Goal: Task Accomplishment & Management: Complete application form

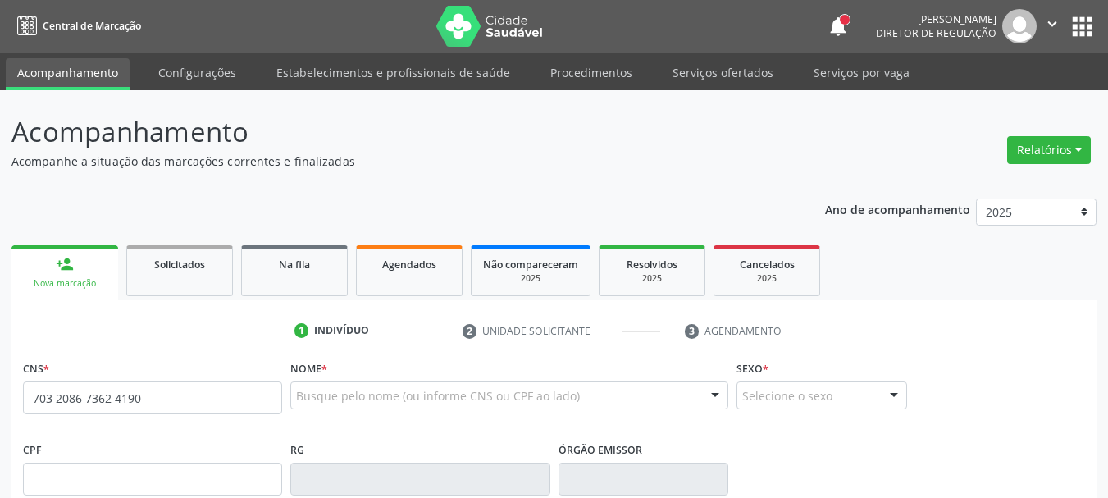
type input "703 2086 7362 4190"
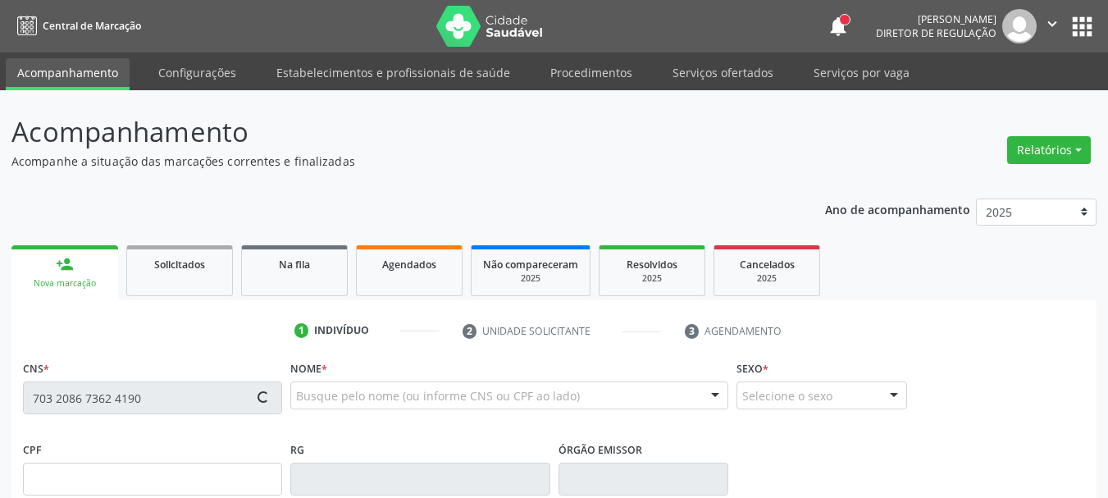
type input "2[DATE]"
type input "Carmem Rozineide de [PERSON_NAME]"
type input "[PHONE_NUMBER]"
type input "089.224.224-83"
type input "554"
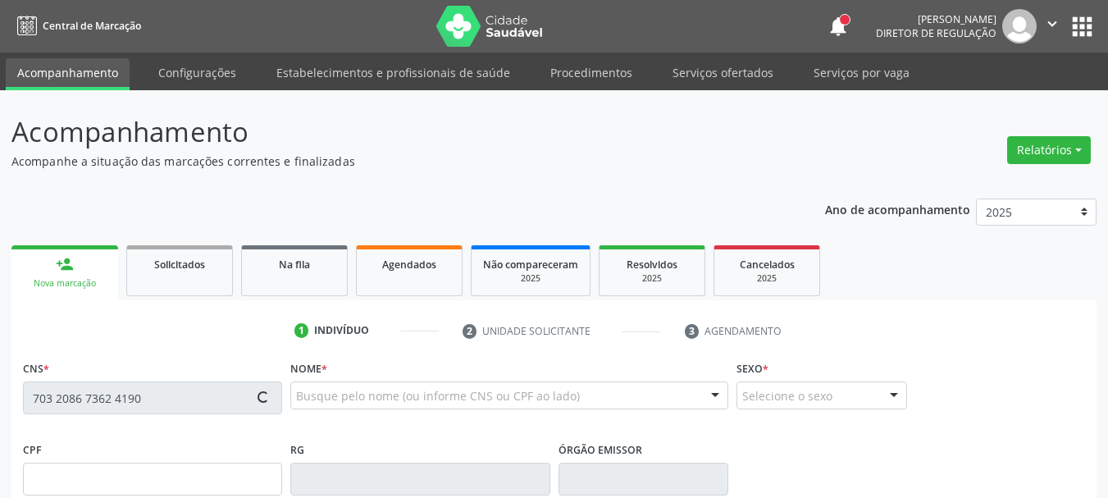
type input "103.417.124-00"
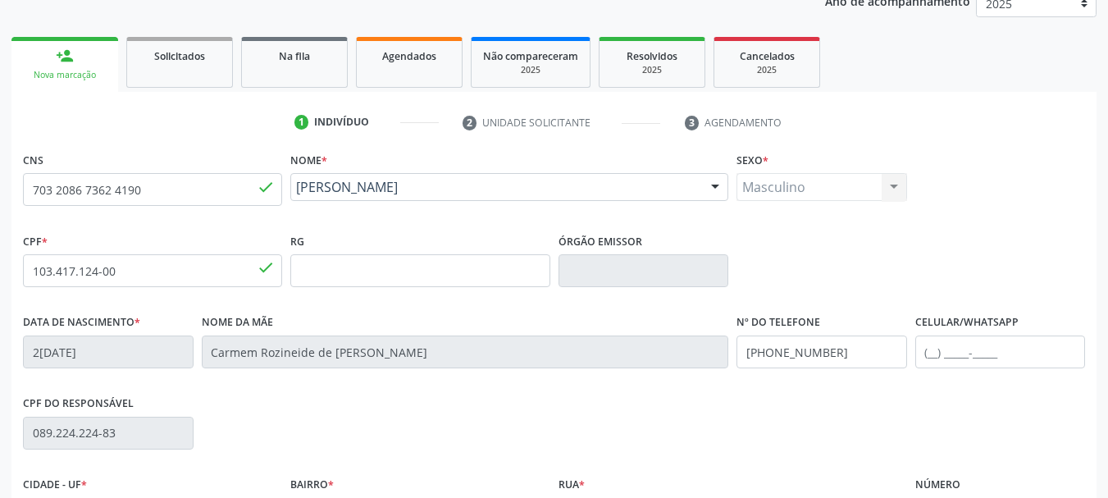
scroll to position [246, 0]
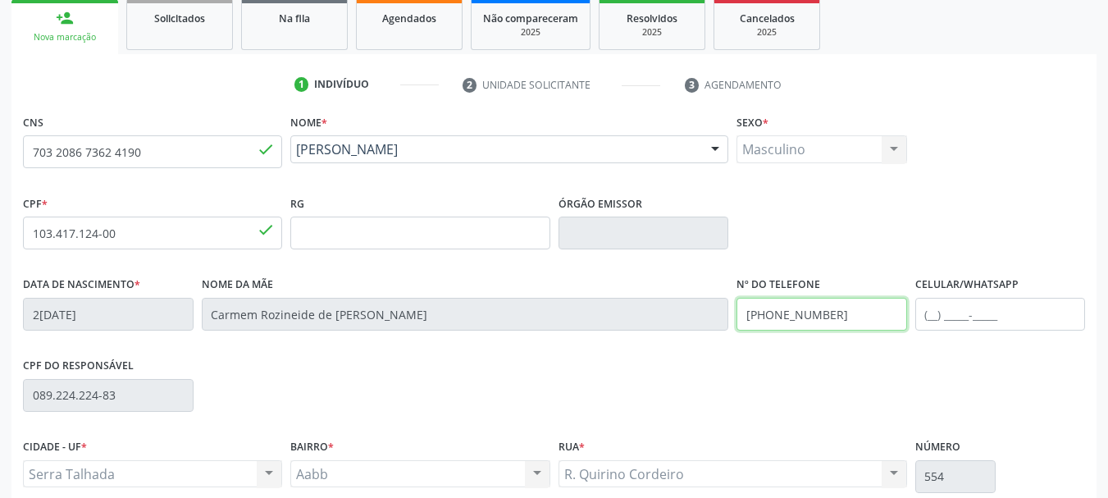
drag, startPoint x: 868, startPoint y: 310, endPoint x: 495, endPoint y: 372, distance: 378.3
click at [495, 372] on div "CNS 703 2086 7362 4190 done Nome * [PERSON_NAME] [PERSON_NAME] Mourato CNS: 703…" at bounding box center [554, 334] width 1062 height 448
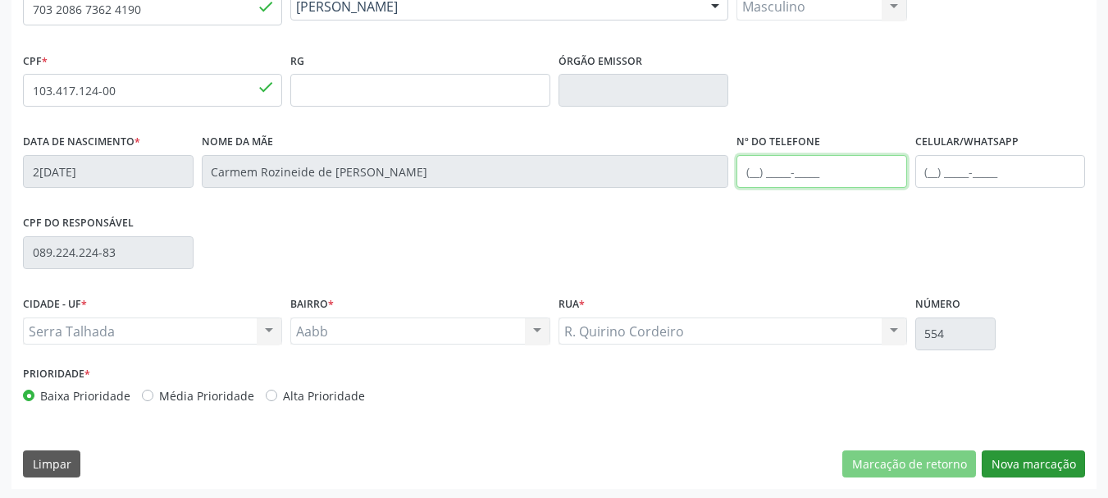
scroll to position [391, 0]
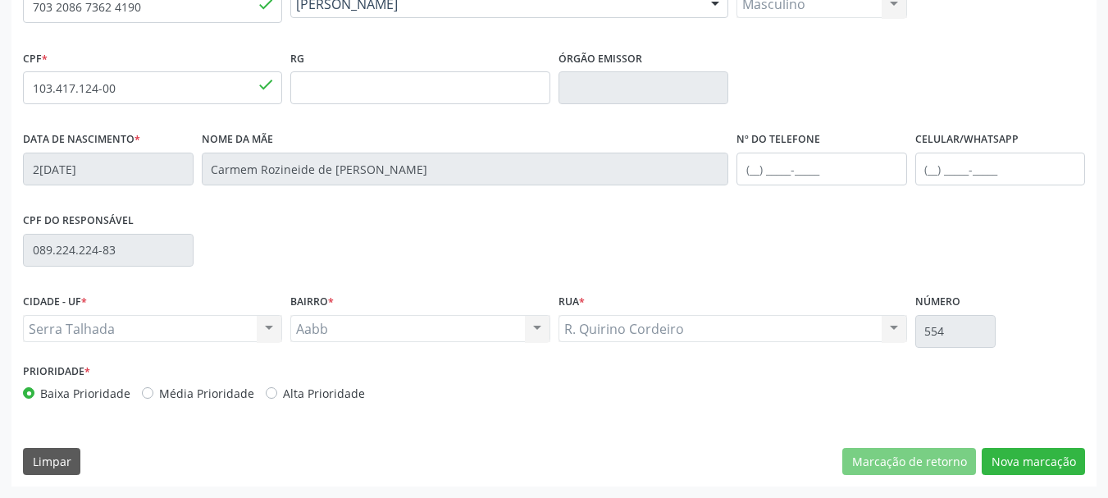
click at [1010, 446] on div "CNS 703 2086 7362 4190 done Nome * [PERSON_NAME] [PERSON_NAME] Mourato CNS: 703…" at bounding box center [553, 226] width 1085 height 522
click at [1010, 457] on button "Nova marcação" at bounding box center [1033, 462] width 103 height 28
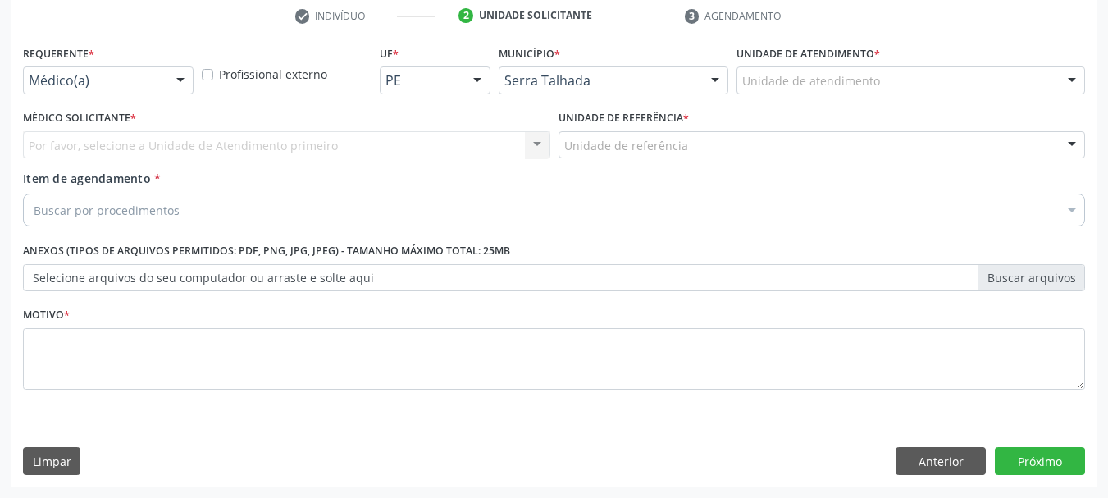
scroll to position [315, 0]
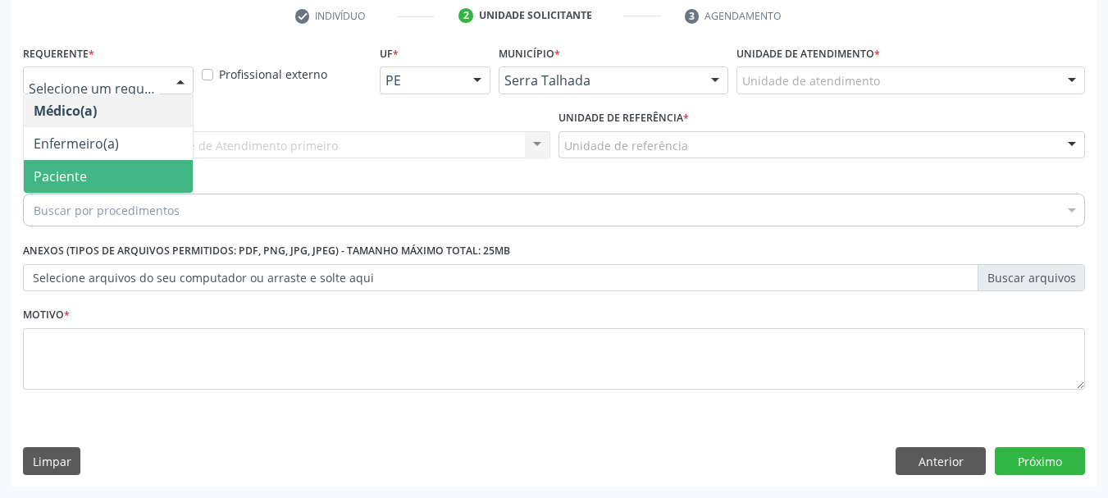
click at [52, 185] on span "Paciente" at bounding box center [108, 176] width 169 height 33
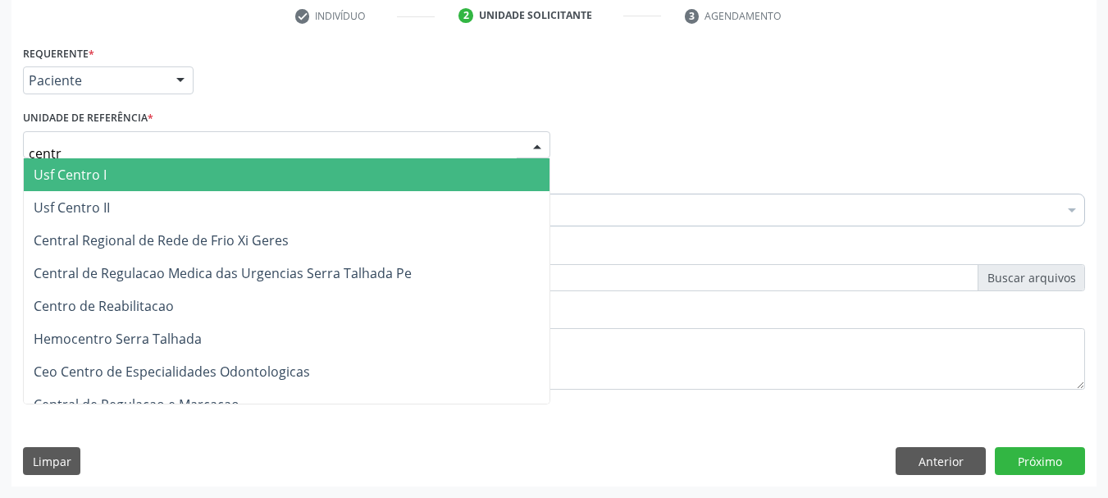
type input "centro"
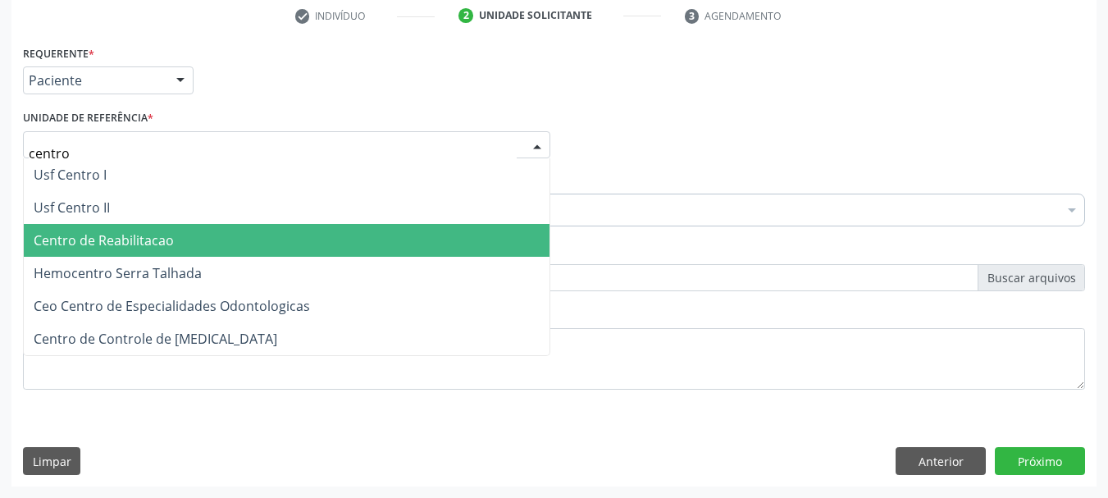
click at [203, 233] on span "Centro de Reabilitacao" at bounding box center [287, 240] width 526 height 33
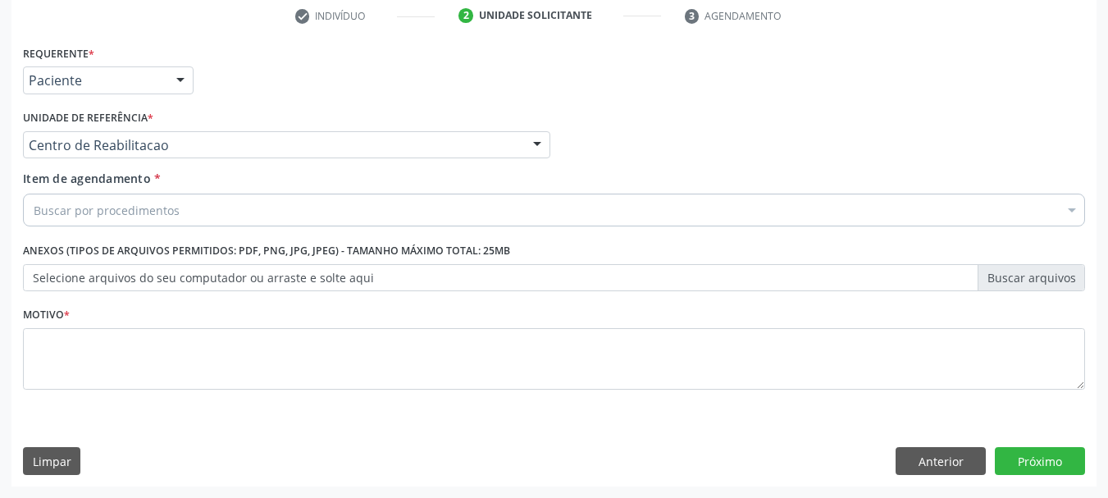
click at [203, 195] on div "Buscar por procedimentos" at bounding box center [554, 210] width 1062 height 33
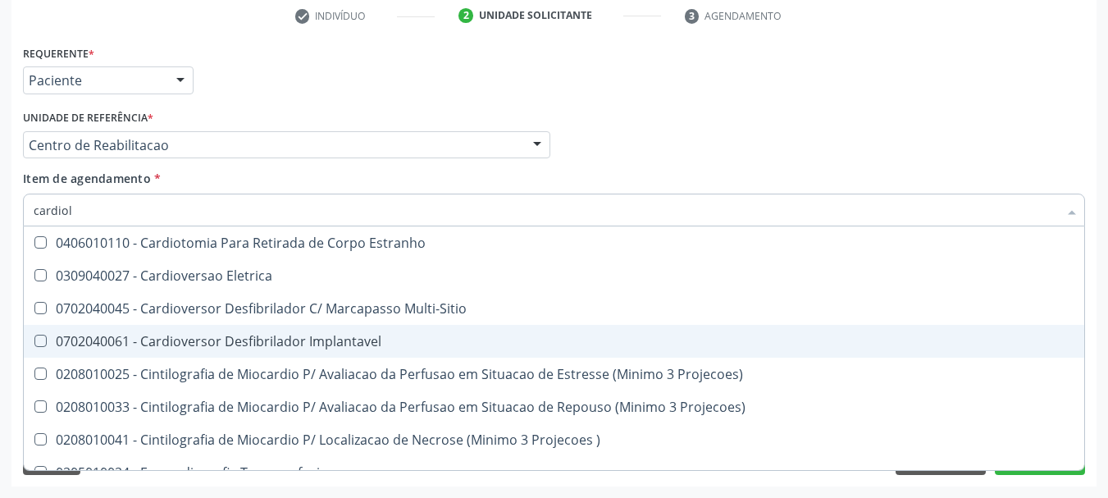
scroll to position [0, 0]
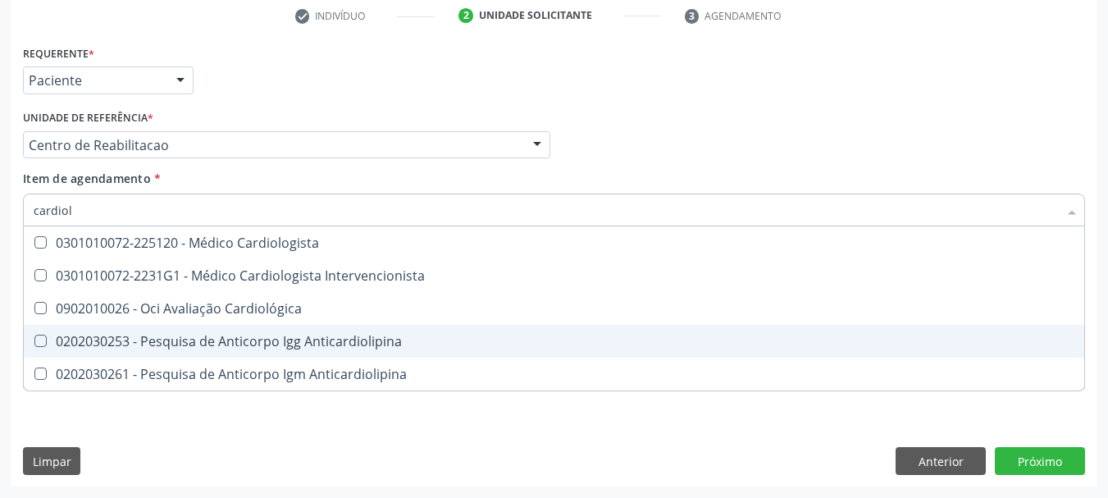
type input "cardiolo"
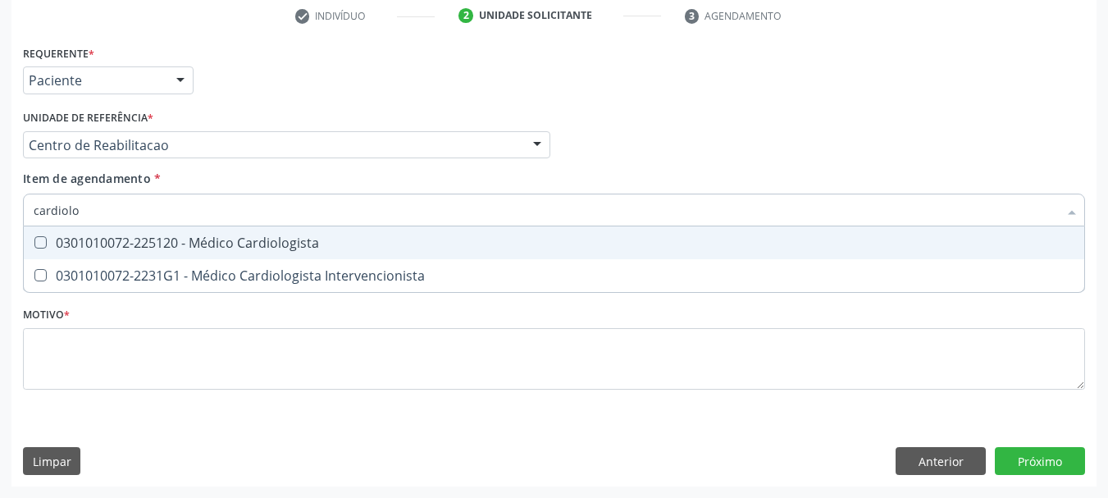
click at [265, 242] on div "0301010072-225120 - Médico Cardiologista" at bounding box center [554, 242] width 1041 height 13
checkbox Cardiologista "true"
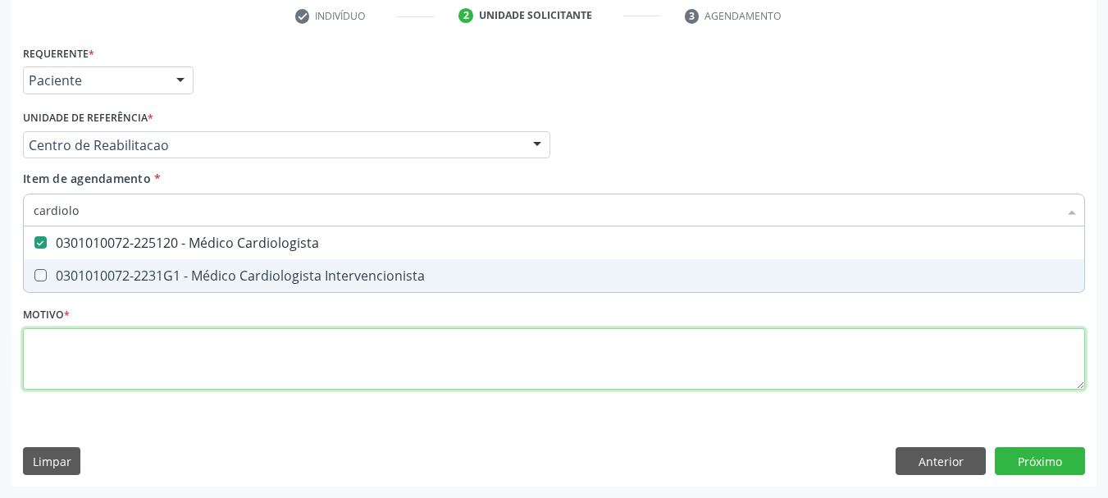
click at [145, 363] on div "Requerente * Paciente Médico(a) Enfermeiro(a) Paciente Nenhum resultado encontr…" at bounding box center [554, 227] width 1062 height 372
checkbox Intervencionista "true"
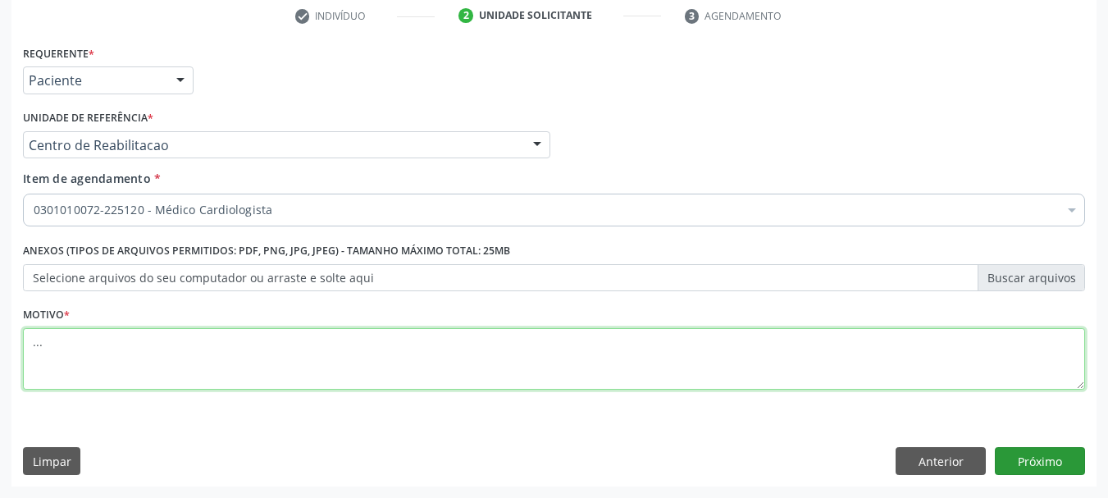
type textarea "..."
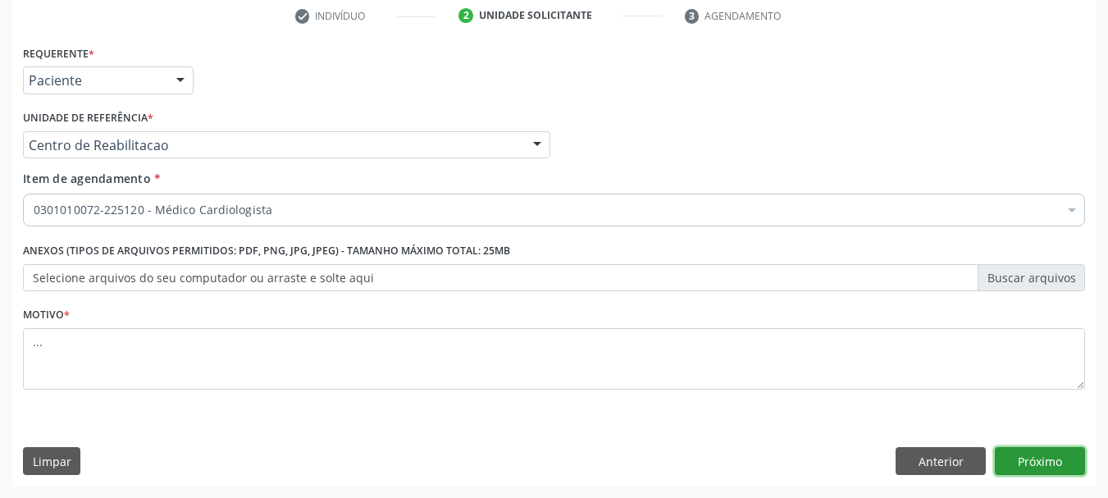
click at [1063, 466] on button "Próximo" at bounding box center [1040, 461] width 90 height 28
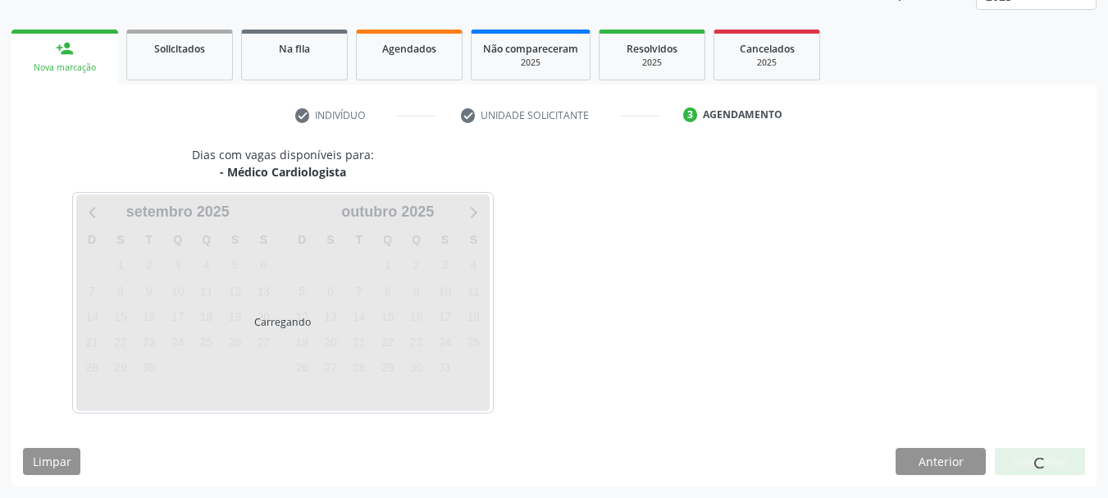
scroll to position [216, 0]
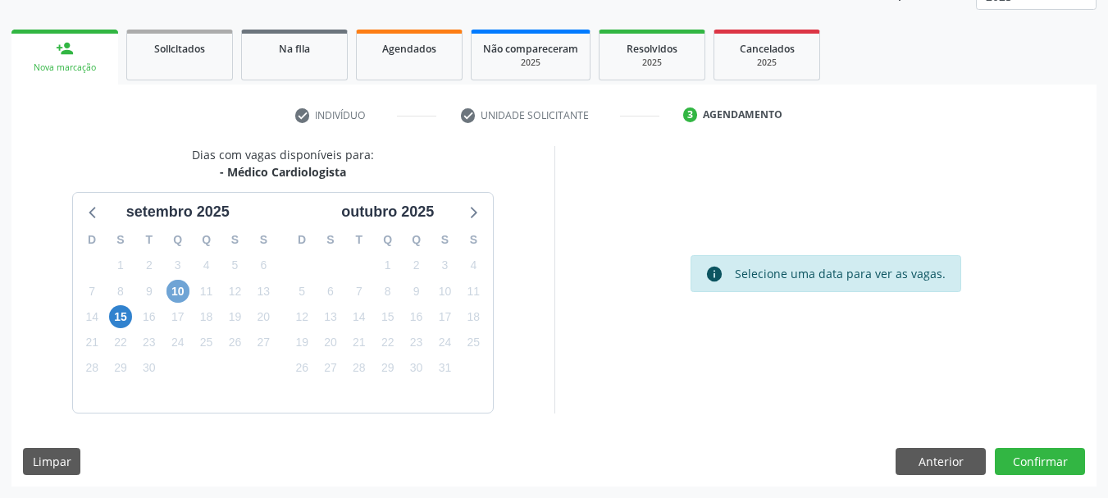
click at [179, 299] on span "10" at bounding box center [178, 291] width 23 height 23
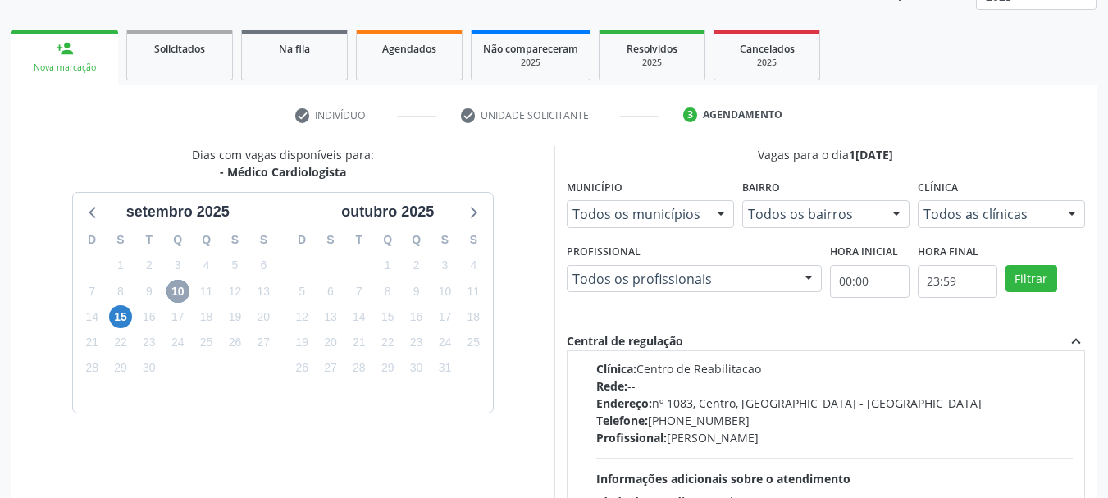
scroll to position [0, 0]
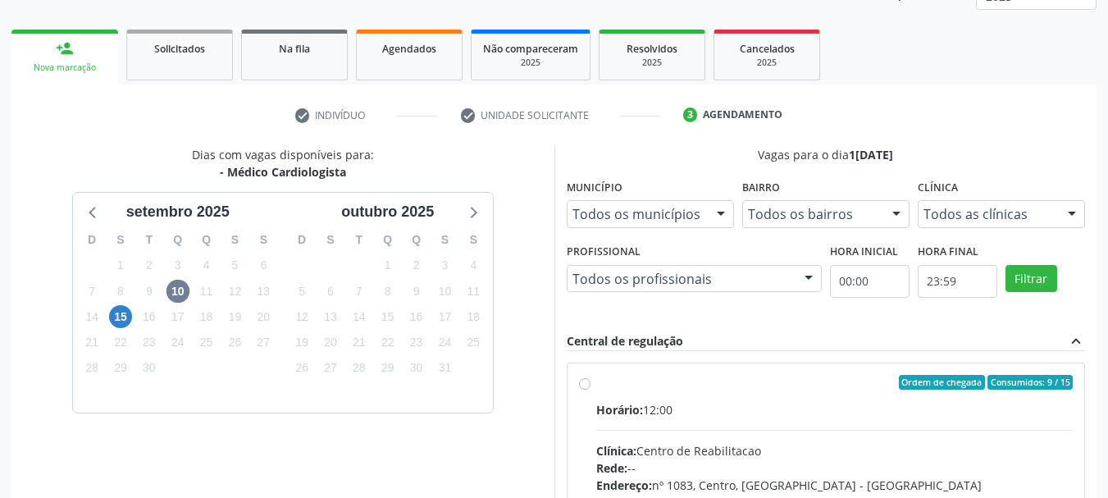
click at [596, 383] on label "Ordem de chegada Consumidos: 9 / 15 Horário: 12:00 Clínica: Centro de Reabilita…" at bounding box center [834, 501] width 477 height 252
click at [584, 383] on input "Ordem de chegada Consumidos: 9 / 15 Horário: 12:00 Clínica: Centro de Reabilita…" at bounding box center [584, 382] width 11 height 15
radio input "true"
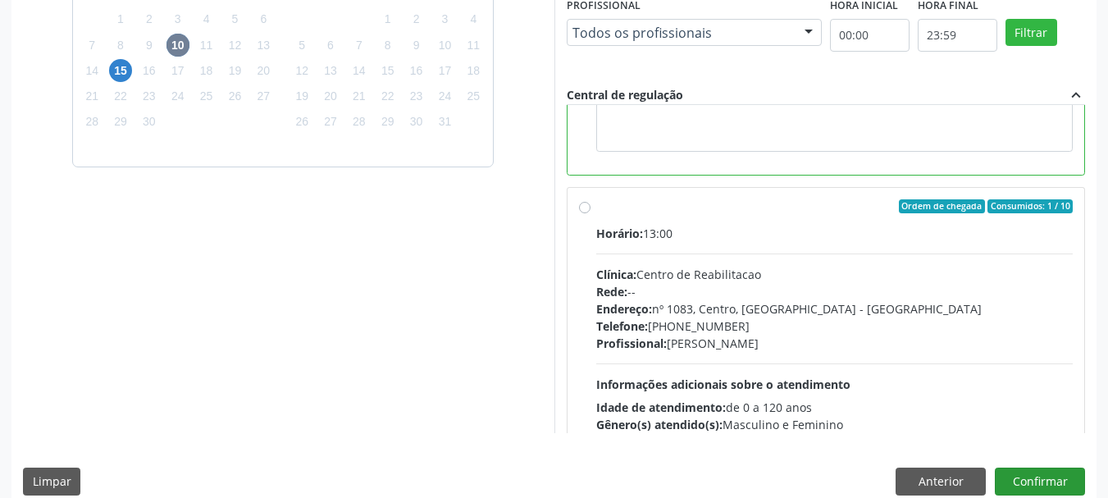
scroll to position [369, 0]
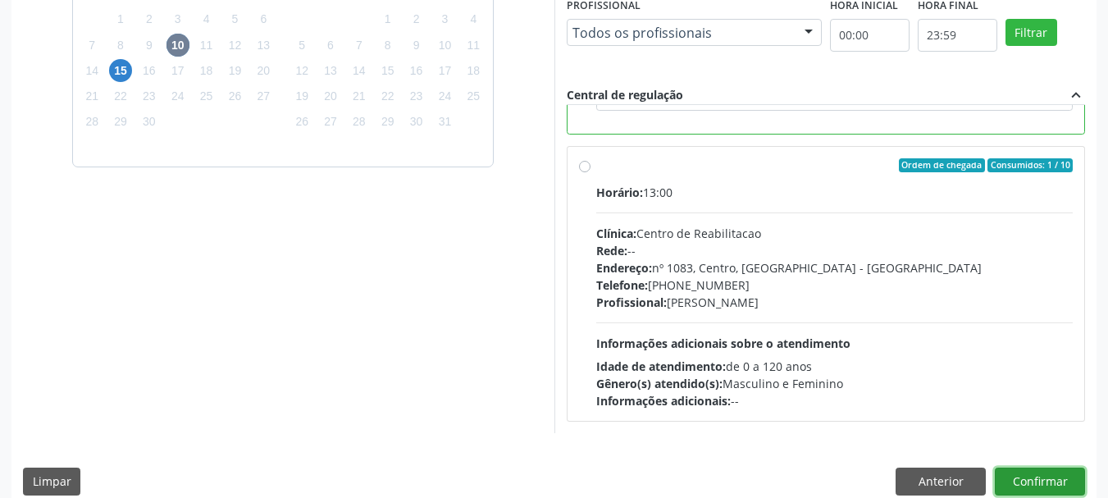
click at [1038, 481] on button "Confirmar" at bounding box center [1040, 482] width 90 height 28
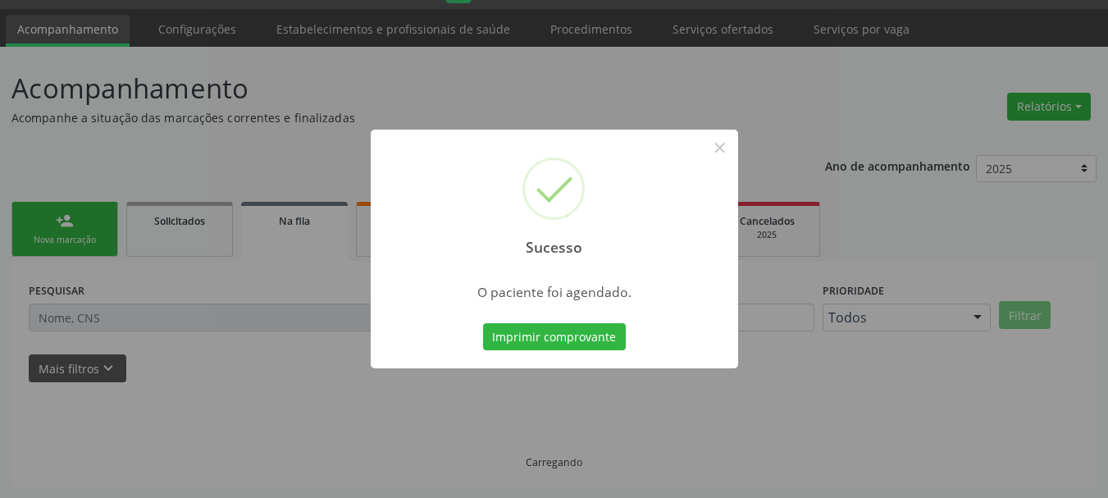
scroll to position [43, 0]
click at [550, 339] on button "Imprimir comprovante" at bounding box center [554, 337] width 143 height 28
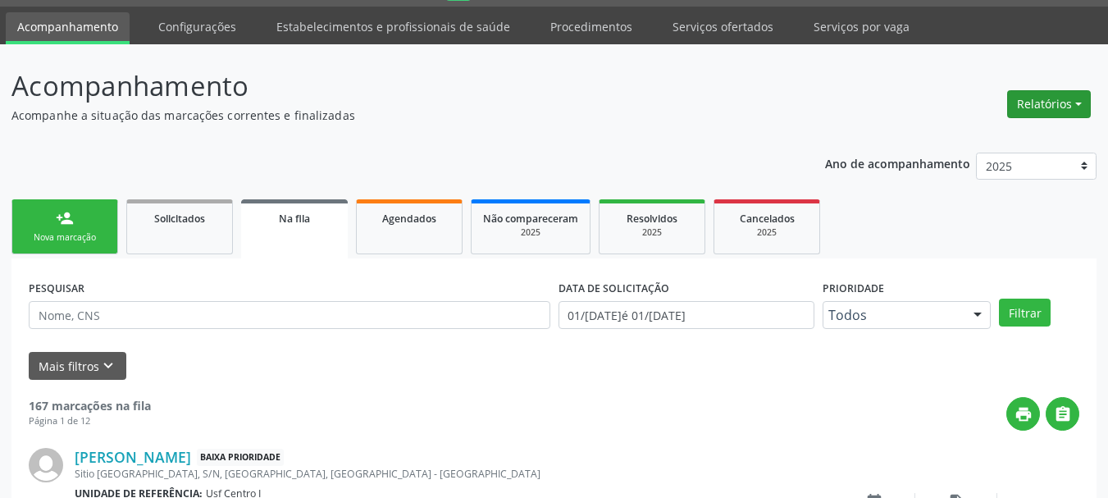
scroll to position [0, 0]
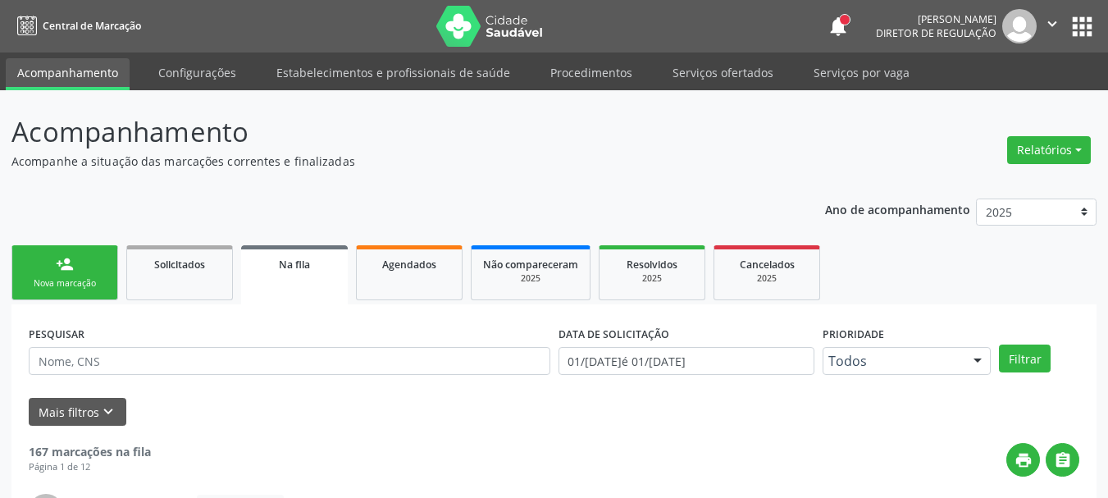
click at [1076, 43] on nav "Central de Marcação notifications [PERSON_NAME] Diretor de regulação  Configur…" at bounding box center [554, 26] width 1108 height 53
click at [1087, 29] on button "apps" at bounding box center [1082, 26] width 29 height 29
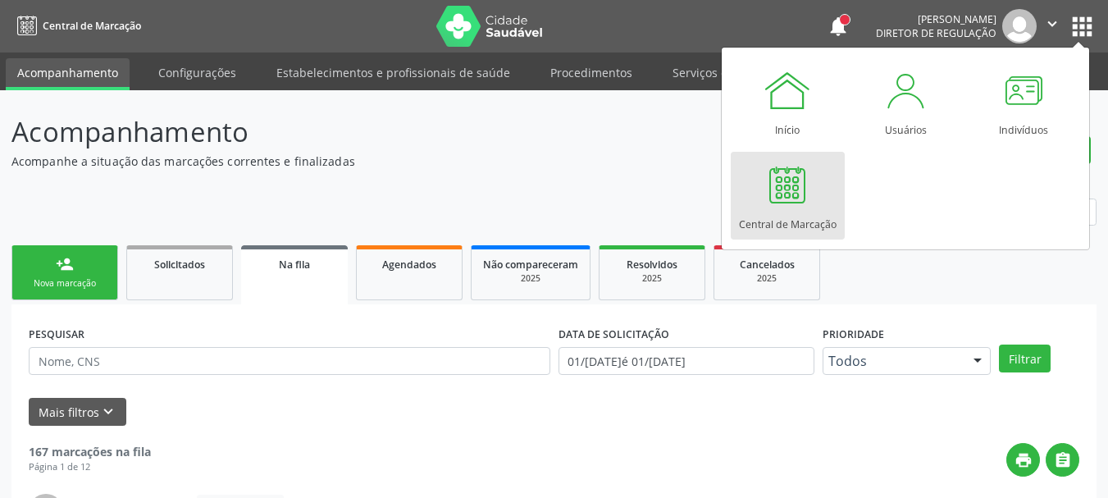
click at [763, 202] on div at bounding box center [787, 184] width 49 height 49
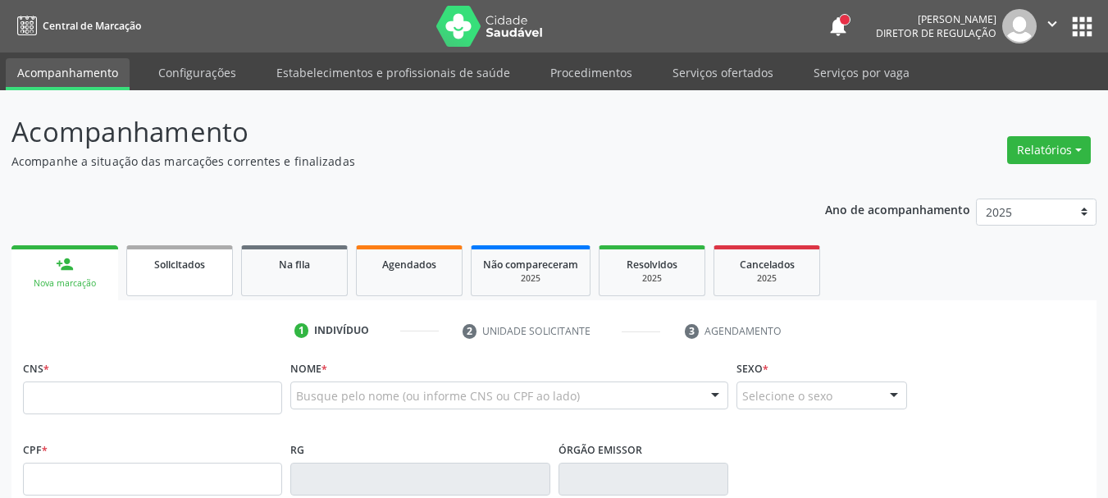
drag, startPoint x: 176, startPoint y: 402, endPoint x: 222, endPoint y: 253, distance: 156.0
drag, startPoint x: 222, startPoint y: 253, endPoint x: 145, endPoint y: 395, distance: 161.9
type input "706 8002 2733 0028"
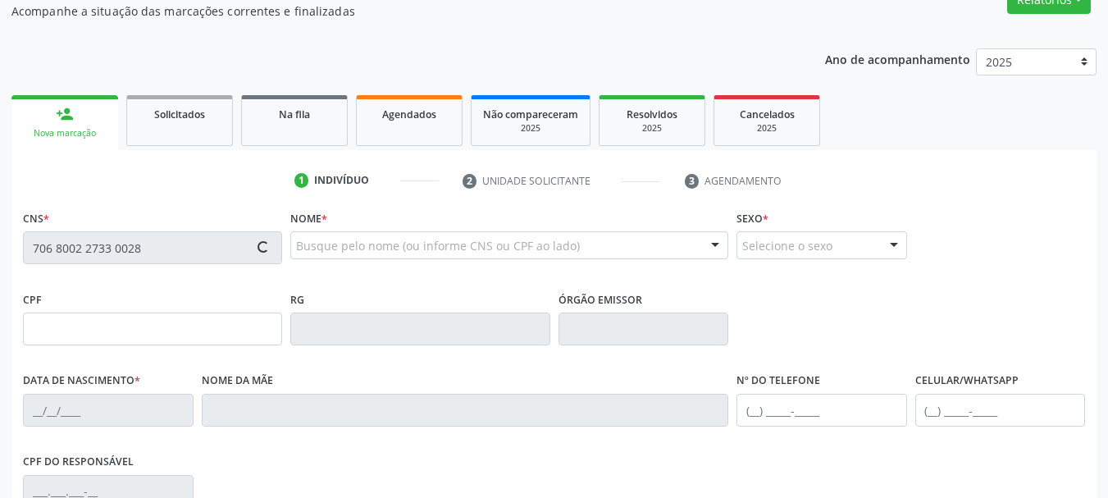
scroll to position [164, 0]
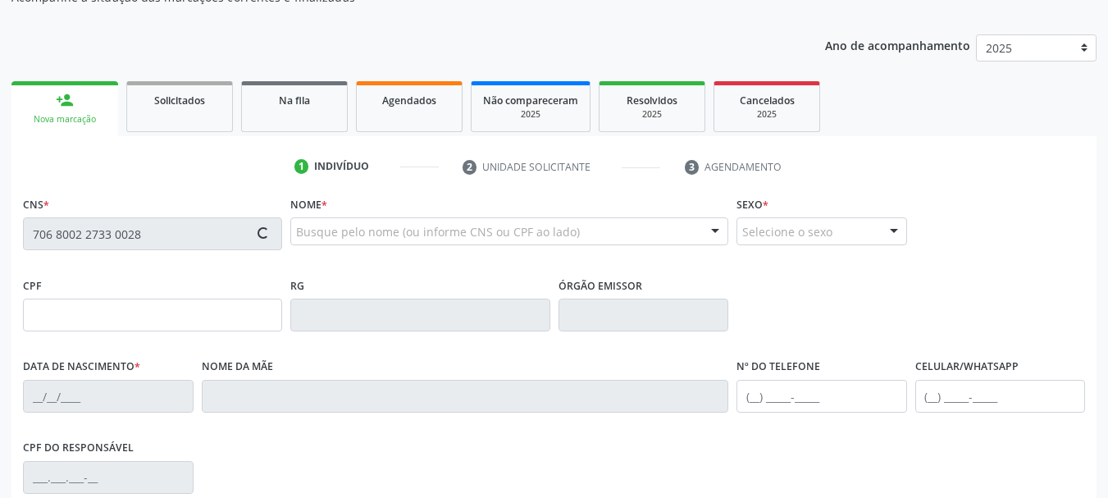
type input "090.714.524-84"
type input "07/09/2003"
type input "Jusiaria de Sousa"
type input "(87) 98174-4228"
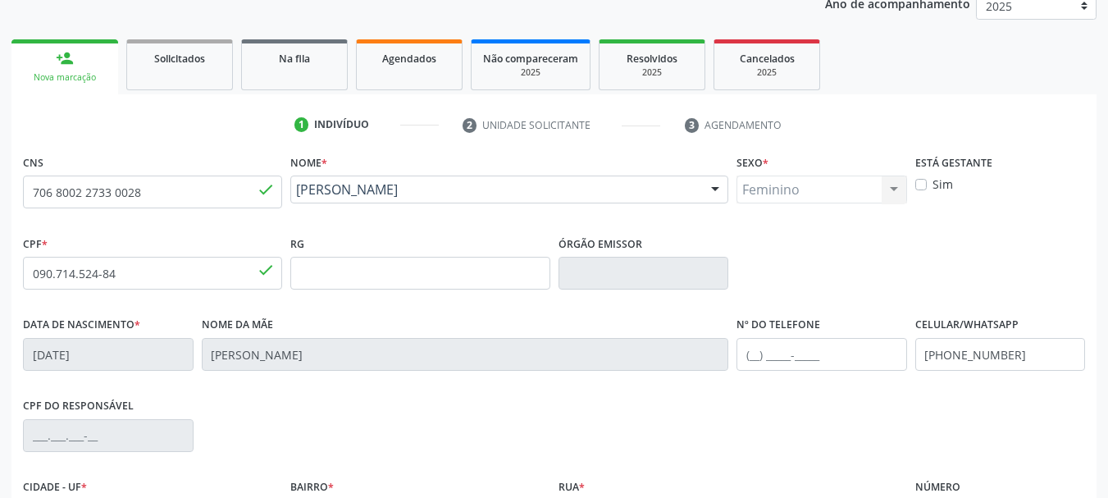
scroll to position [328, 0]
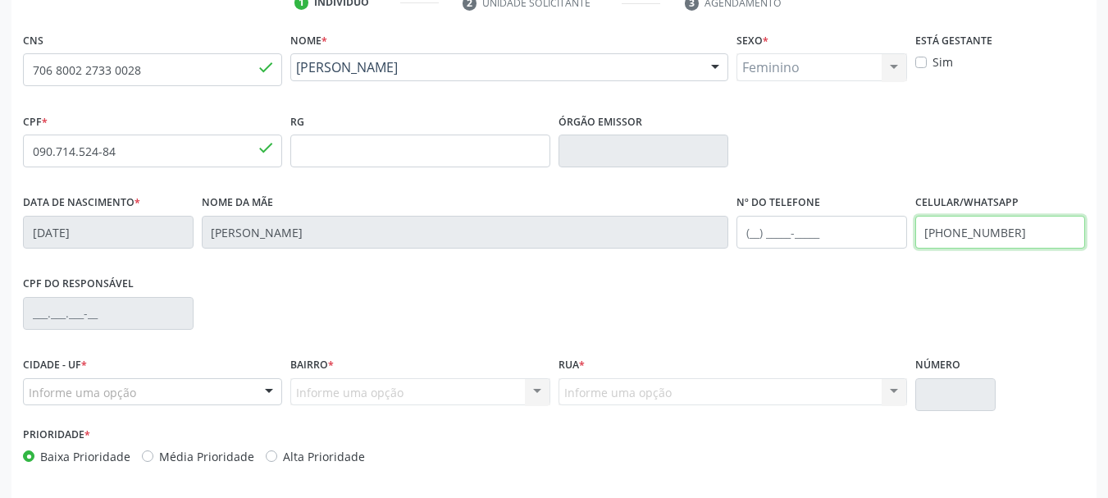
drag, startPoint x: 1027, startPoint y: 227, endPoint x: 731, endPoint y: 259, distance: 297.9
click at [731, 259] on div "Data de nascimento * 07/09/2003 Nome da mãe Jusiaria de Sousa Nº do Telefone Ce…" at bounding box center [554, 230] width 1071 height 81
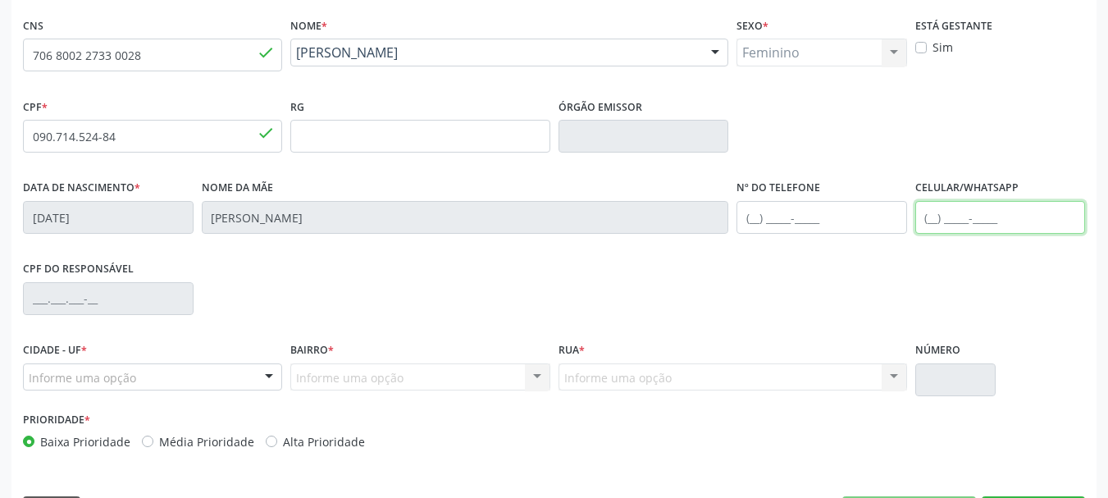
scroll to position [391, 0]
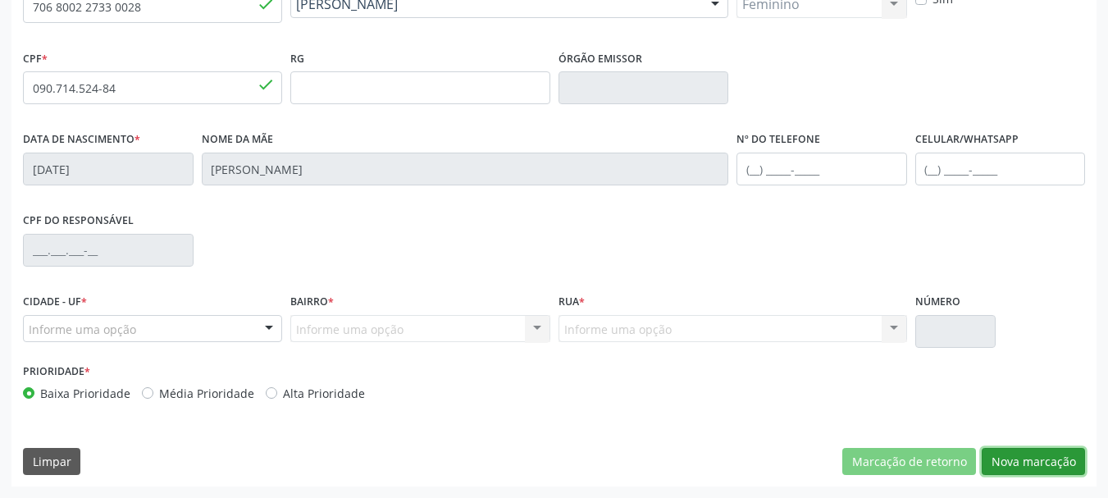
click at [1004, 475] on button "Nova marcação" at bounding box center [1033, 462] width 103 height 28
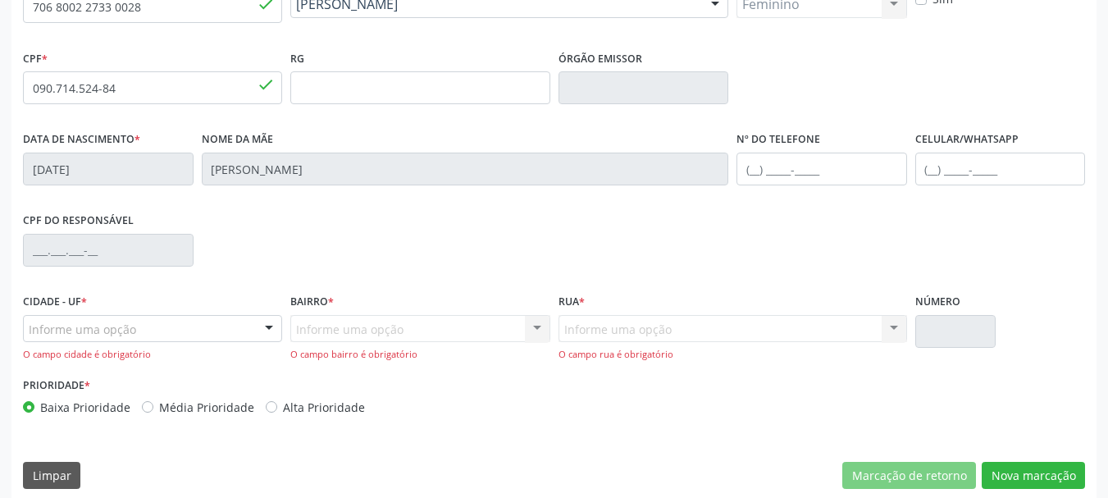
click at [133, 340] on div "Informe uma opção" at bounding box center [152, 329] width 259 height 28
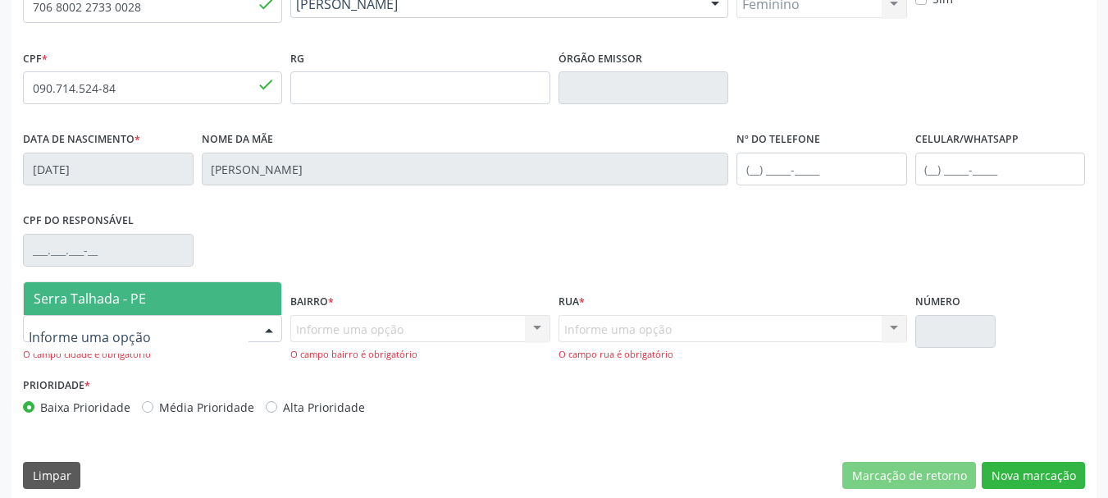
click at [127, 294] on span "Serra Talhada - PE" at bounding box center [90, 299] width 112 height 18
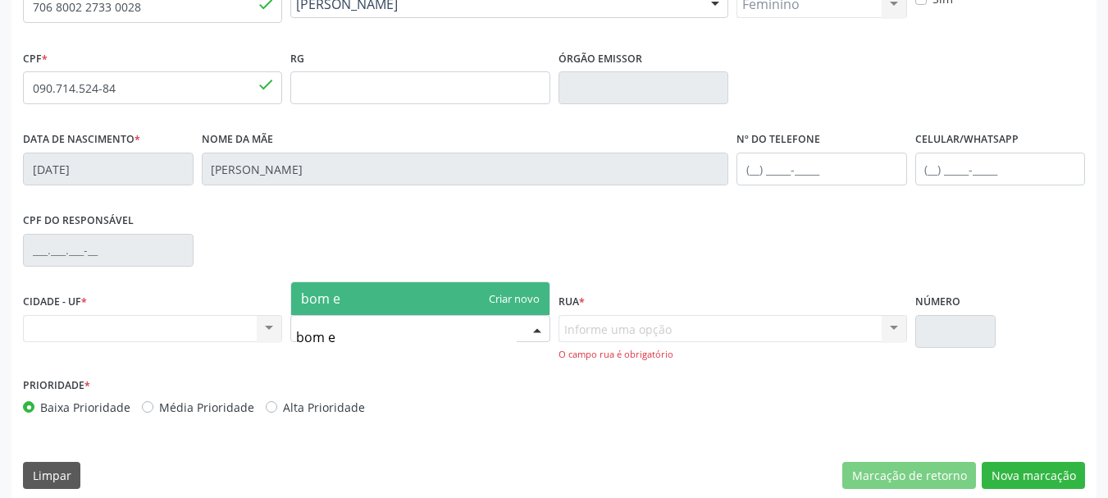
type input "bom"
click at [390, 312] on span "Bom Jesus" at bounding box center [420, 298] width 258 height 33
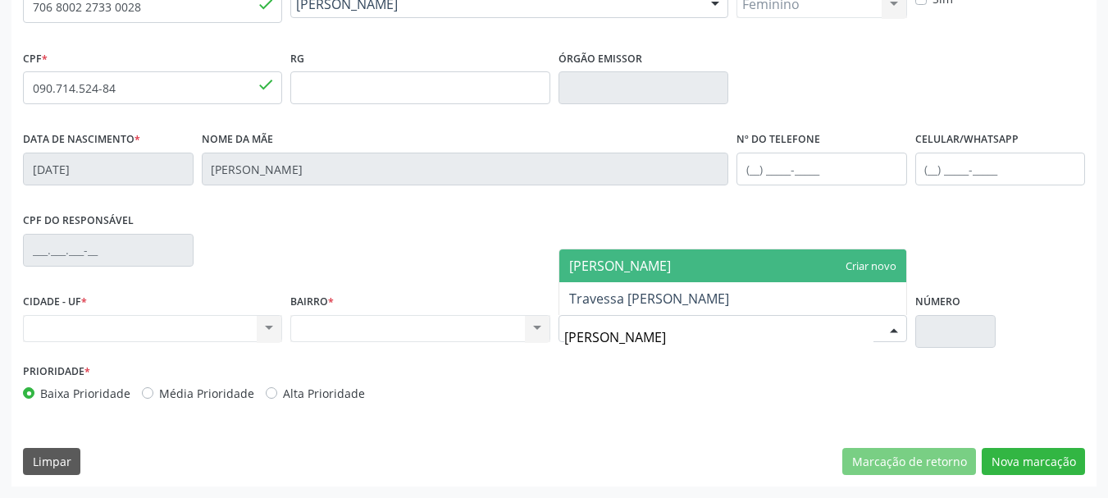
type input "jose carlos"
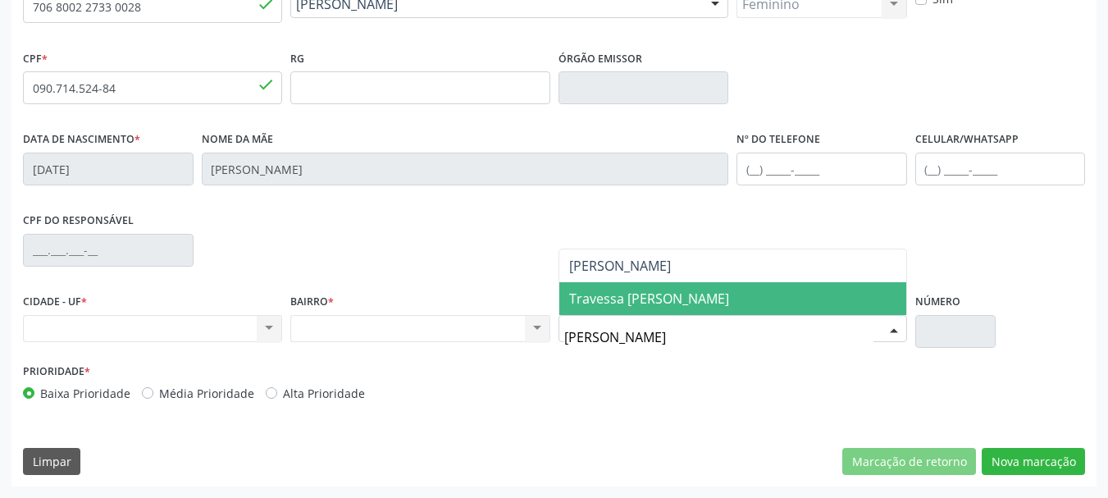
click at [795, 303] on span "Travessa Jose Carlos de Oliveira" at bounding box center [732, 298] width 347 height 33
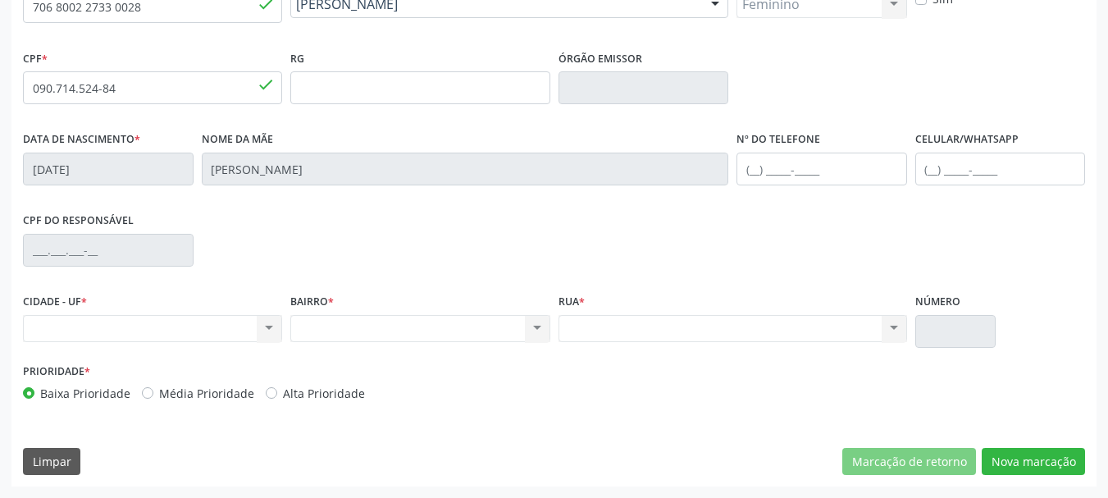
click at [955, 348] on div "Número" at bounding box center [955, 325] width 89 height 70
click at [643, 324] on div "Nenhum resultado encontrado para: " " Não há nenhuma opção para ser exibida." at bounding box center [733, 329] width 349 height 28
click at [610, 340] on div "Nenhum resultado encontrado para: " " Não há nenhuma opção para ser exibida." at bounding box center [733, 329] width 349 height 28
click at [138, 322] on div "Nenhum resultado encontrado para: " " Não há nenhuma opção para ser exibida." at bounding box center [152, 329] width 259 height 28
click at [136, 322] on div "Nenhum resultado encontrado para: " " Não há nenhuma opção para ser exibida." at bounding box center [152, 329] width 259 height 28
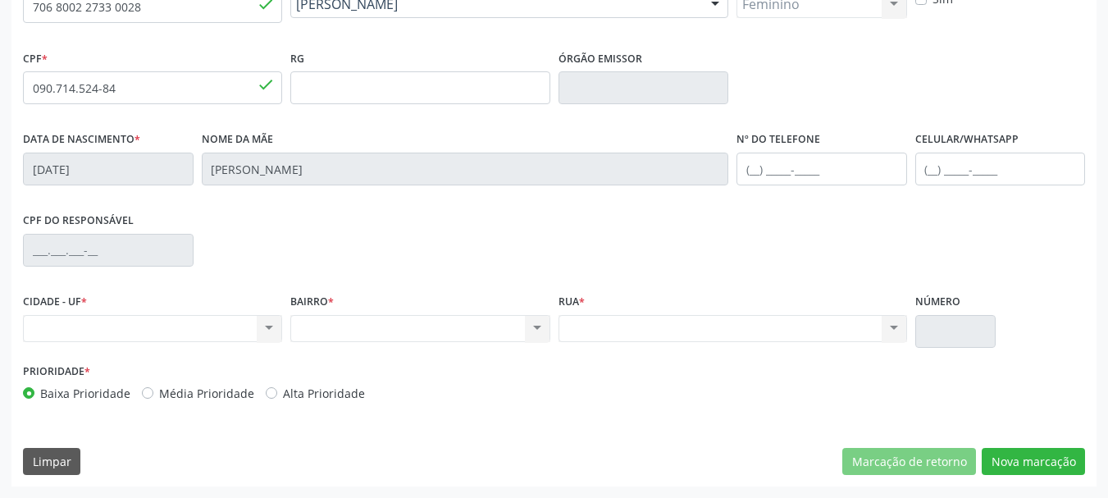
click at [136, 322] on div "Nenhum resultado encontrado para: " " Não há nenhuma opção para ser exibida." at bounding box center [152, 329] width 259 height 28
click at [125, 336] on div "Nenhum resultado encontrado para: " " Não há nenhuma opção para ser exibida." at bounding box center [152, 329] width 259 height 28
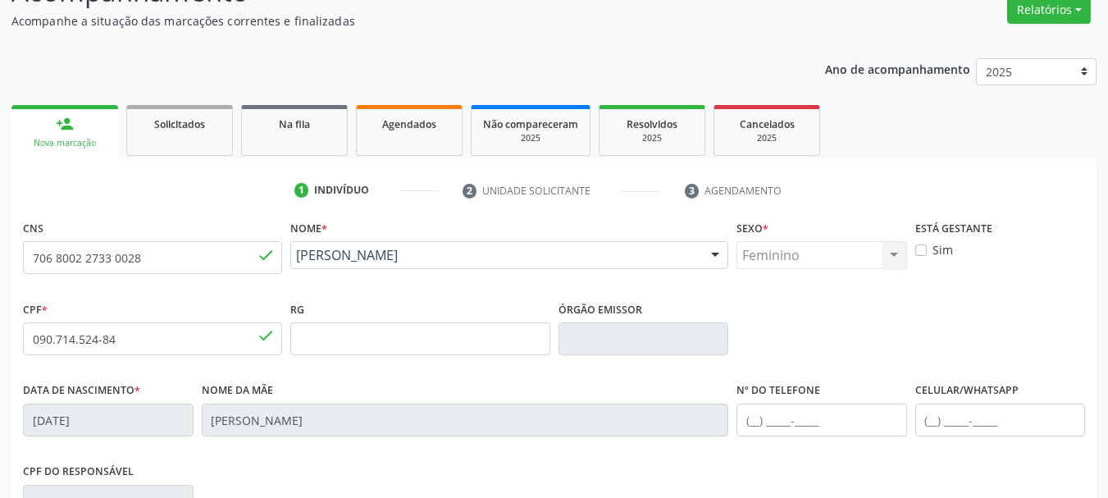
scroll to position [0, 0]
